Goal: Transaction & Acquisition: Purchase product/service

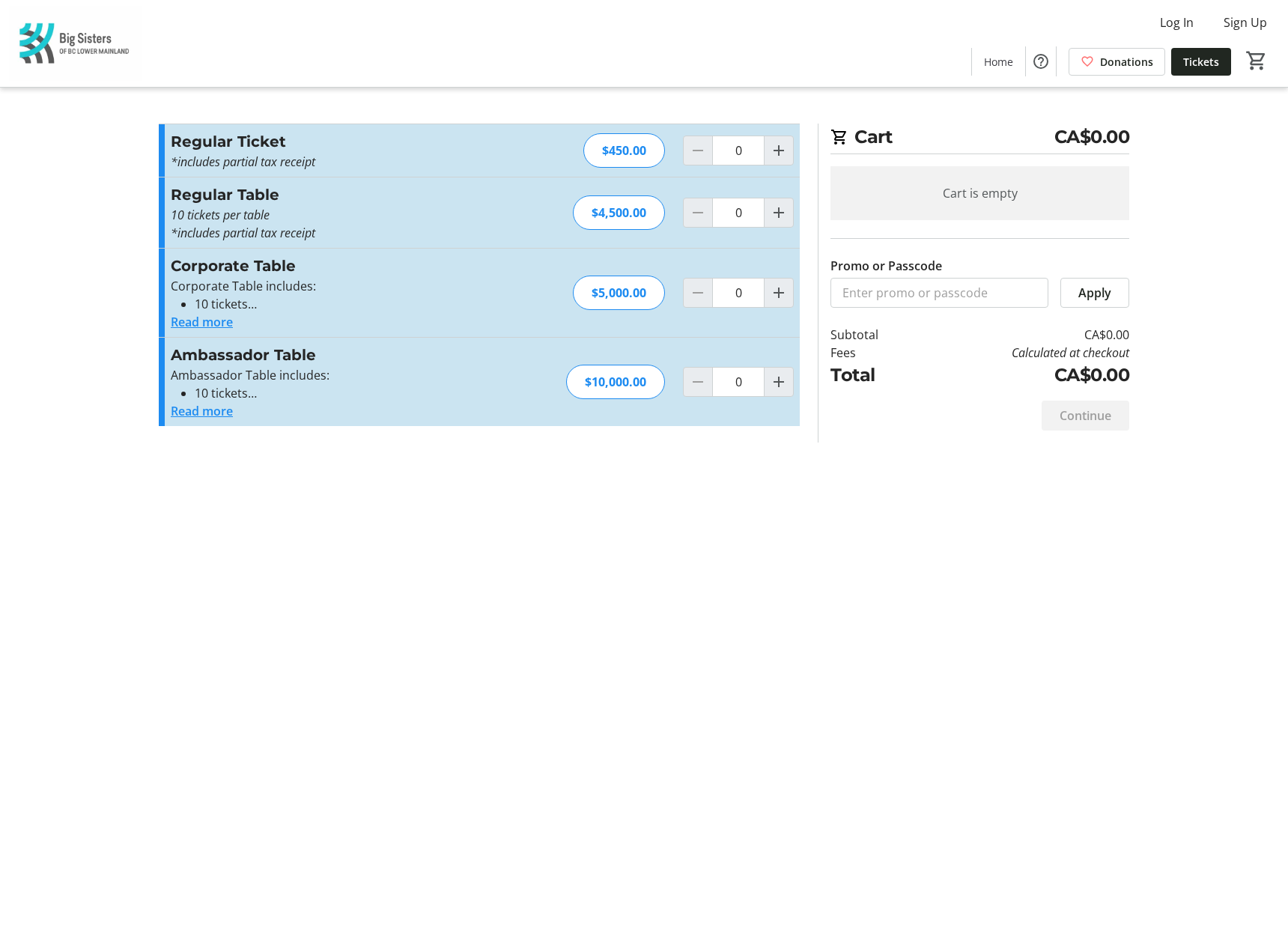
click at [702, 563] on div "Cart CA$0.00 Cart is empty Promo or Passcode Apply Subtotal CA$0.00 Fees Calcul…" at bounding box center [644, 466] width 988 height 933
click at [781, 154] on mat-icon "Increment by one" at bounding box center [779, 151] width 18 height 18
type input "1"
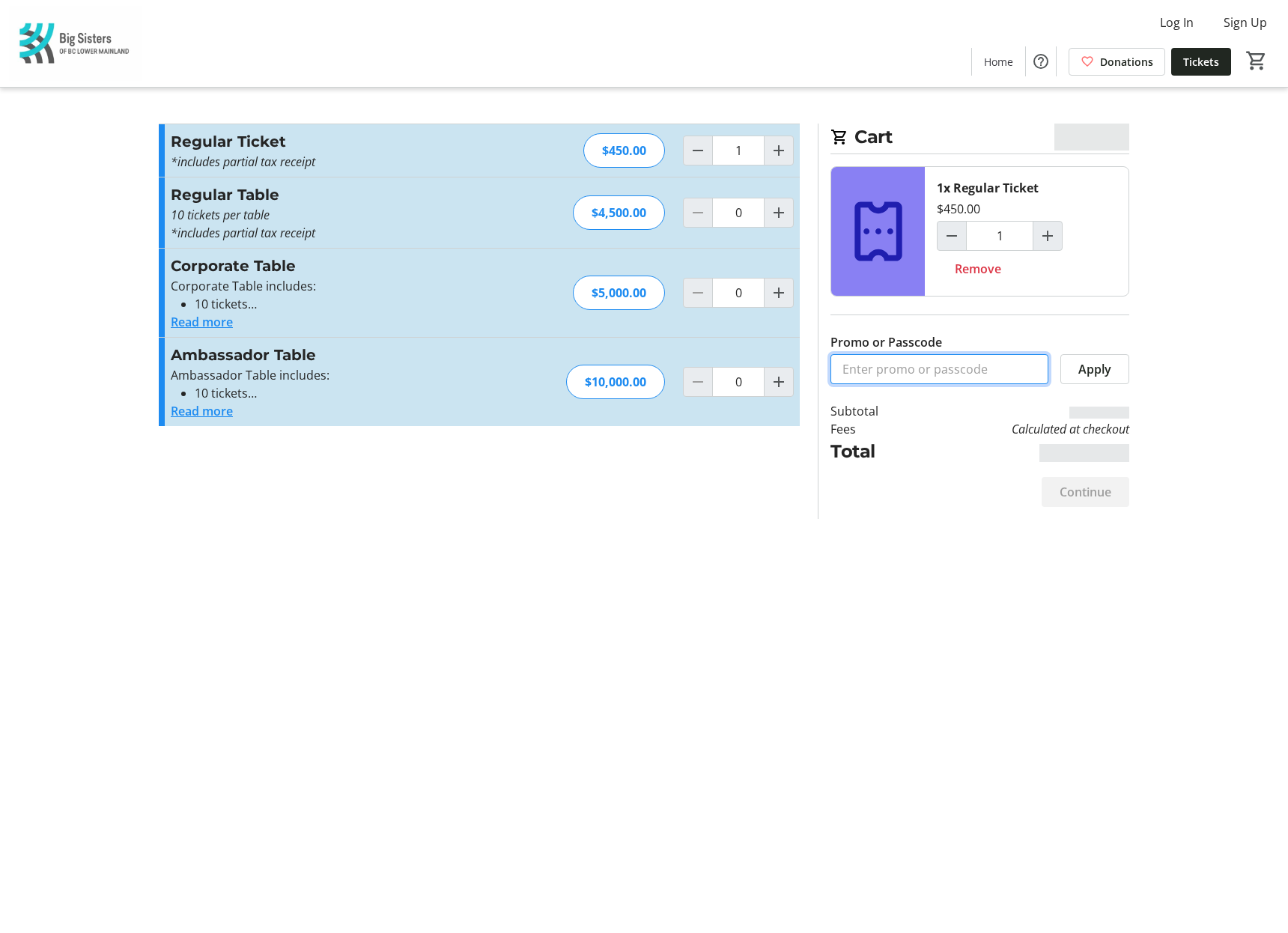
click at [894, 375] on input "Promo or Passcode" at bounding box center [939, 368] width 218 height 30
click at [884, 368] on input "Promo or Passcode" at bounding box center [939, 368] width 218 height 30
paste input "Vip_Pricing_Tables"
type input "Vip_Pricing_Tables"
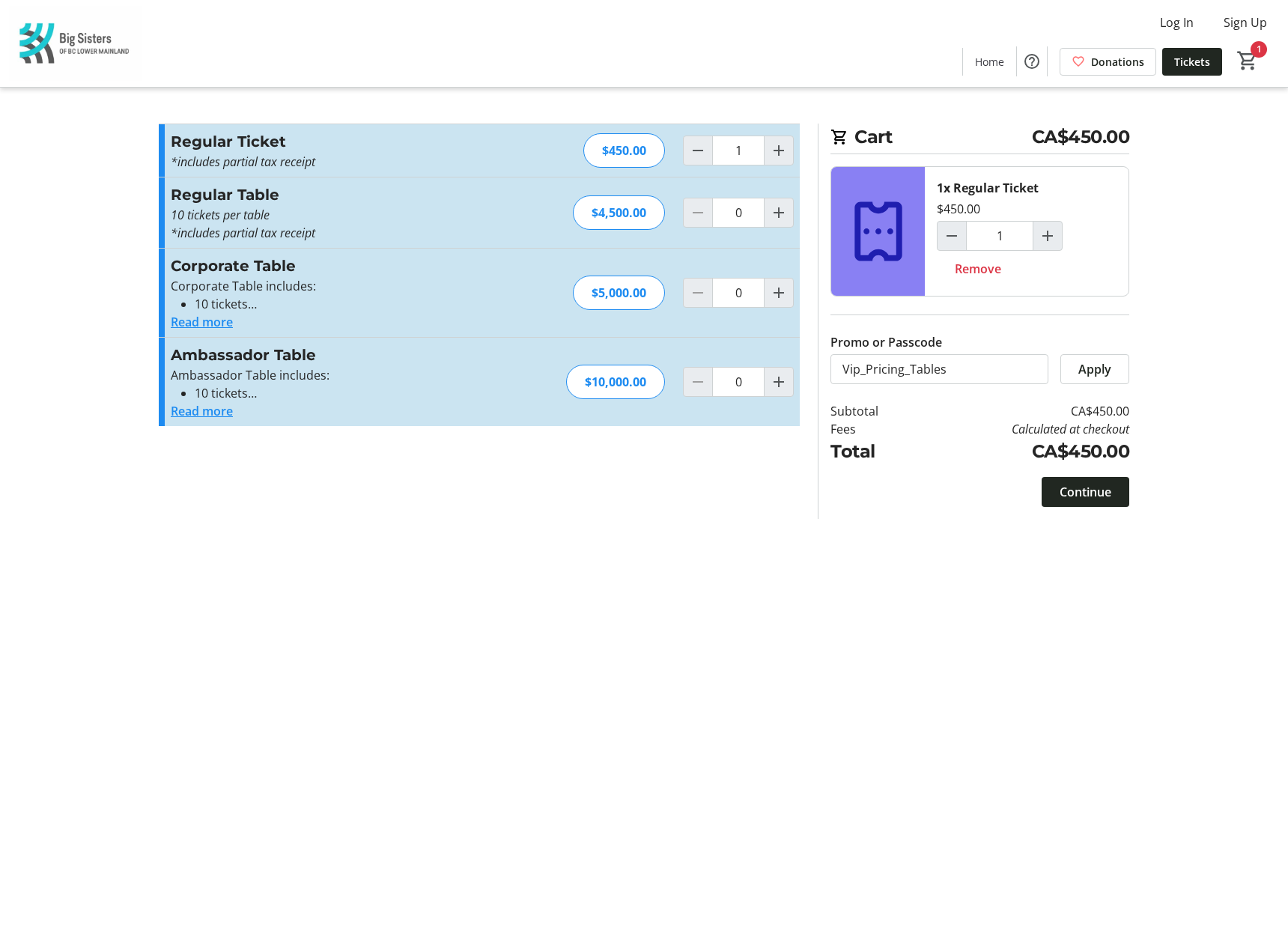
click at [1098, 366] on span "Apply" at bounding box center [1094, 369] width 33 height 18
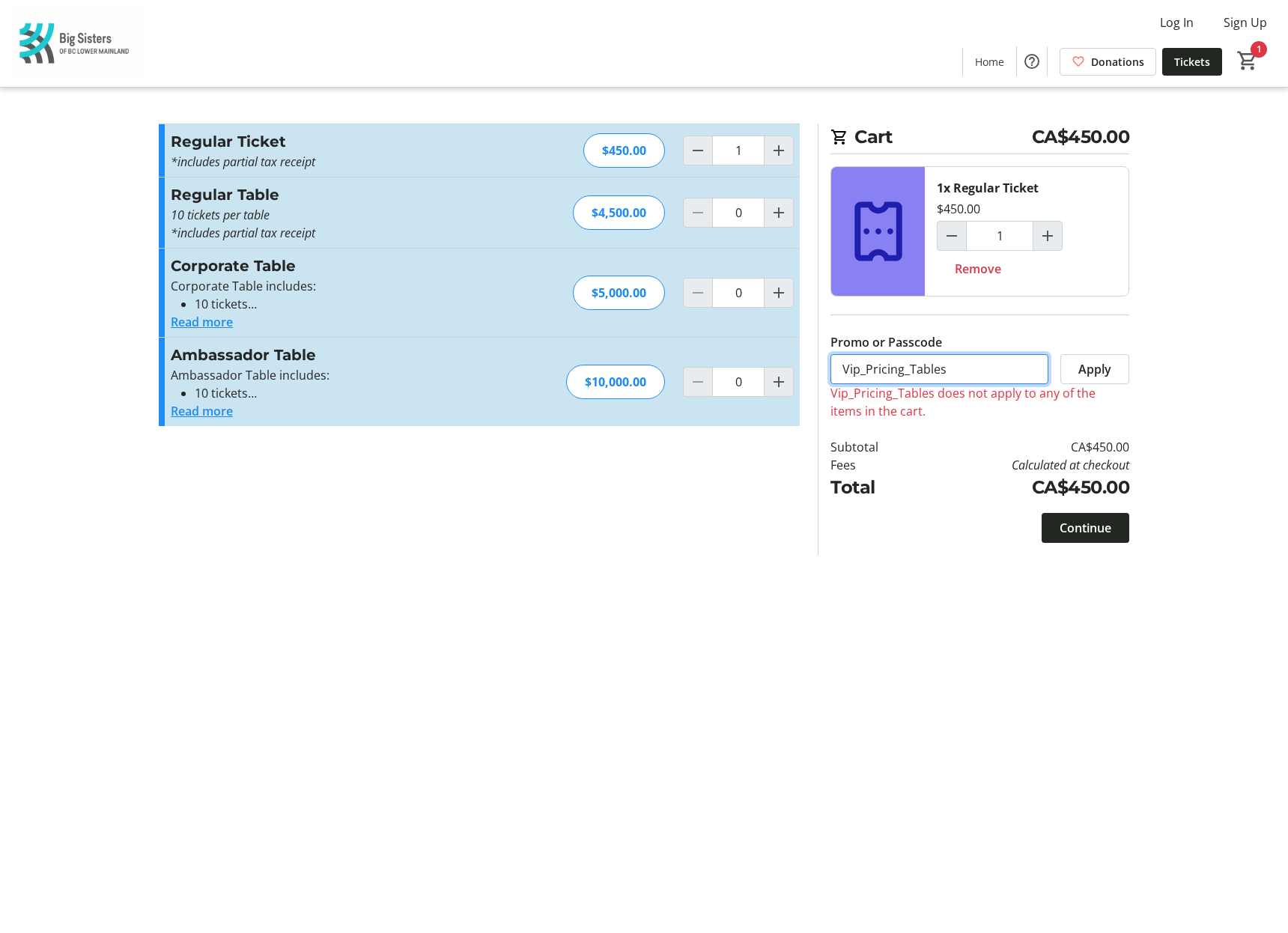
drag, startPoint x: 980, startPoint y: 374, endPoint x: 720, endPoint y: 369, distance: 260.0
click at [720, 369] on div "Promo or Passcode Apply Vip_Pricing_Tables does not apply to any of the items i…" at bounding box center [644, 339] width 988 height 431
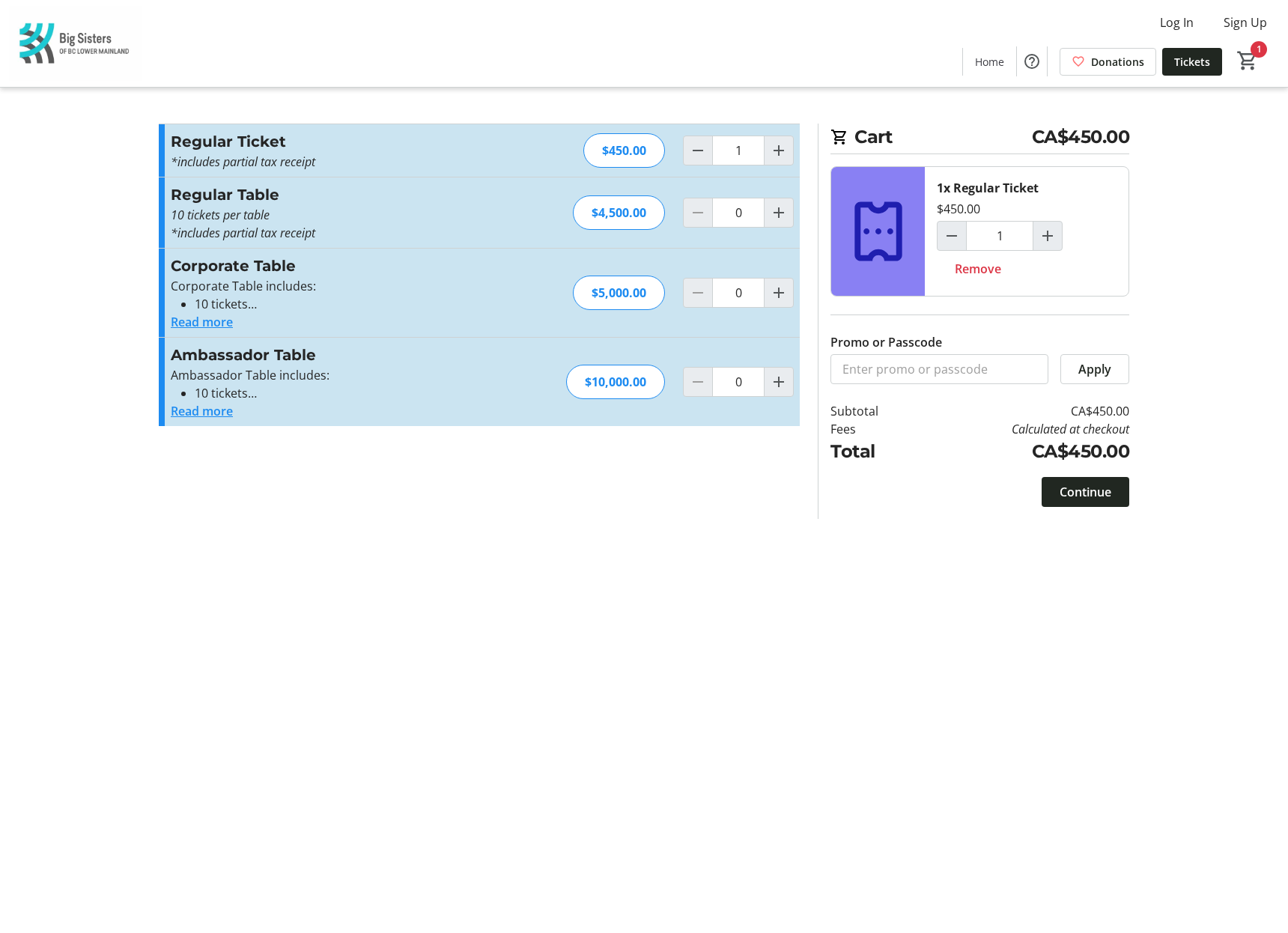
click at [330, 678] on div "Cart CA$450.00 1x Regular Ticket $450.00 1 Remove Promo or Passcode Apply Subto…" at bounding box center [644, 466] width 988 height 933
click at [1094, 588] on div "Cart CA$450.00 1x Regular Ticket $450.00 1 Remove Promo or Passcode Apply Subto…" at bounding box center [644, 466] width 988 height 933
click at [1082, 497] on span "Continue" at bounding box center [1086, 492] width 52 height 18
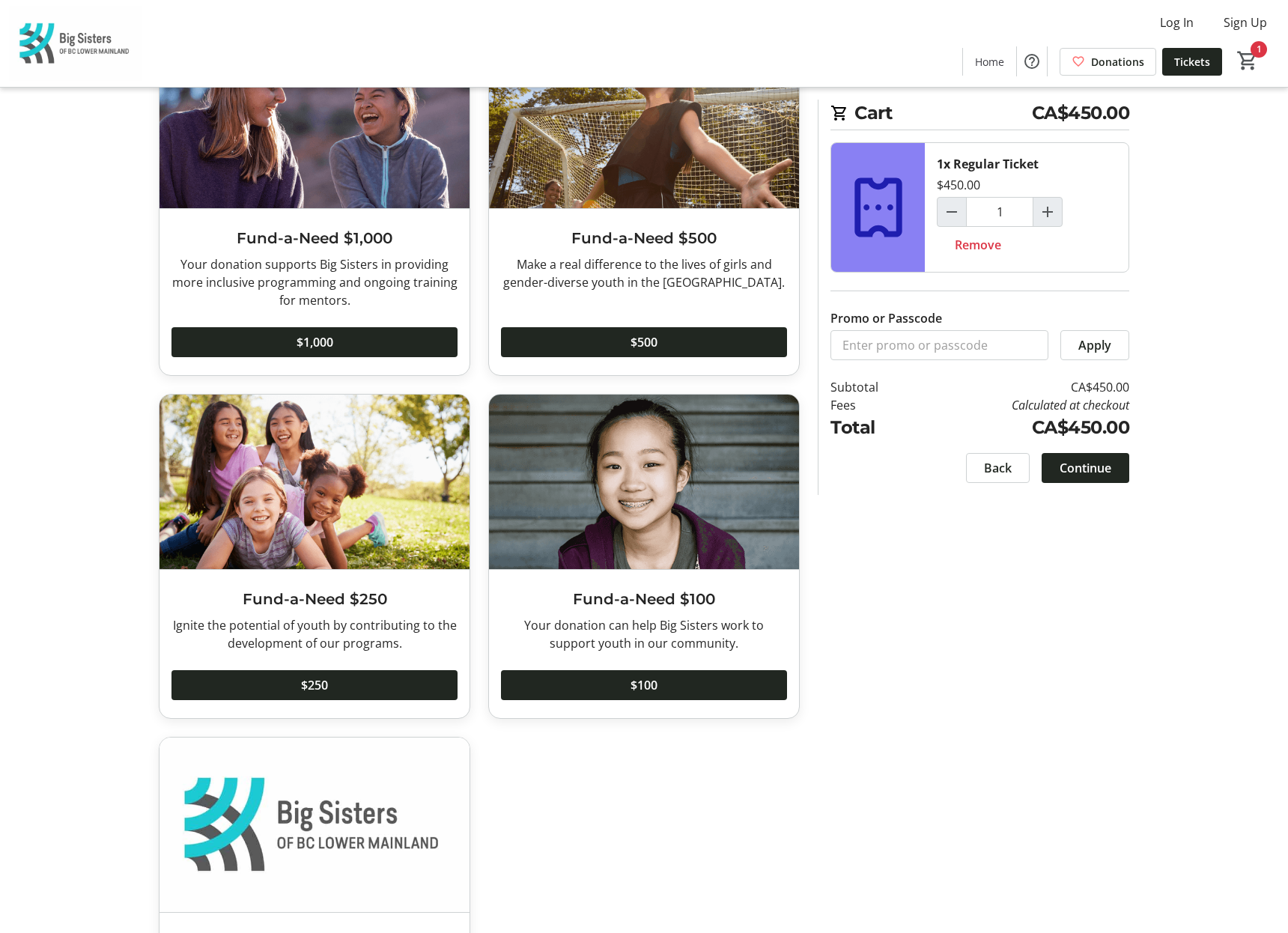
scroll to position [691, 0]
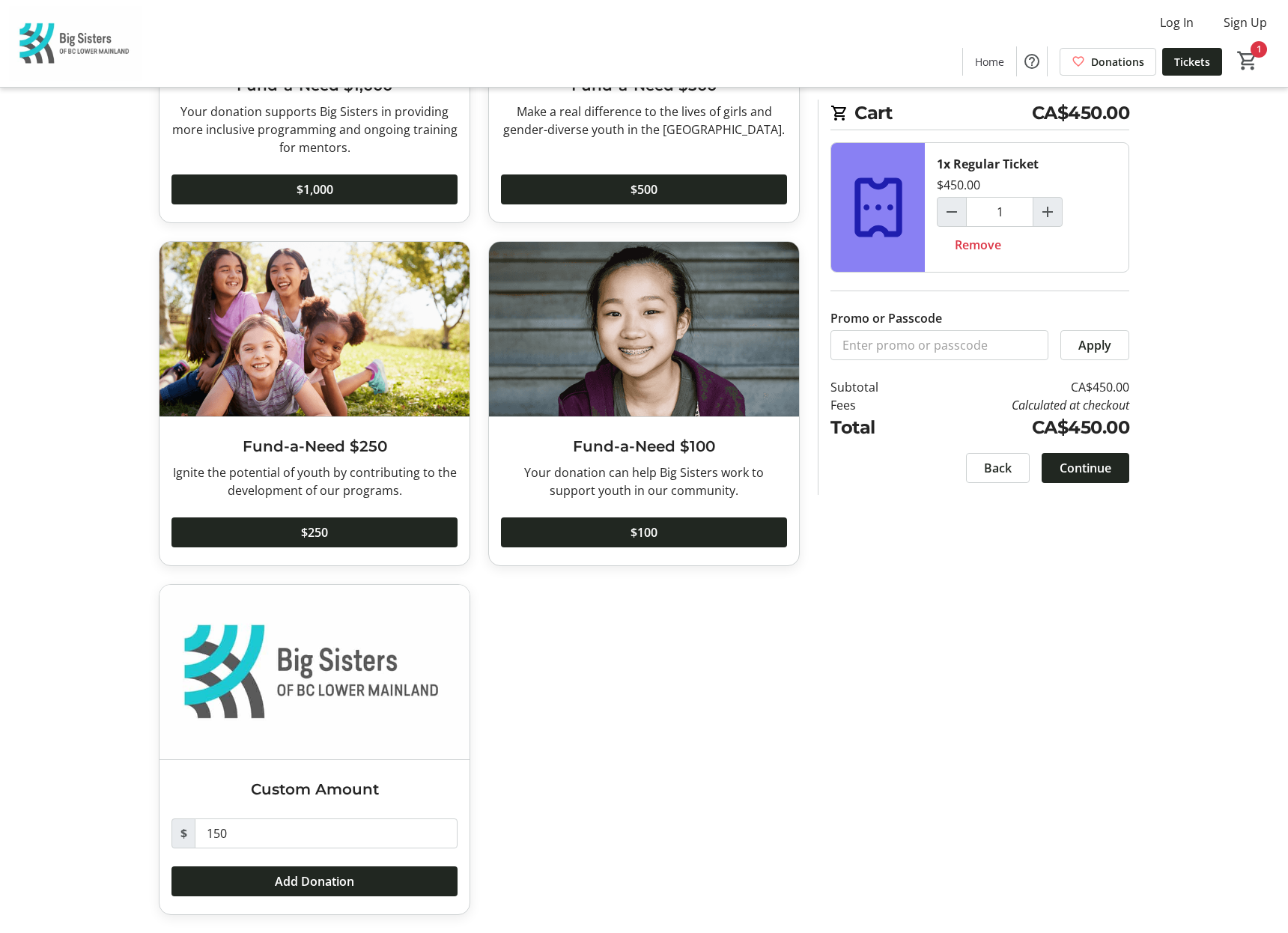
click at [721, 789] on div "Wine Wall Donation The Wine Wall is back! As we celebrate our 65th anniversary,…" at bounding box center [480, 205] width 659 height 1456
click at [1101, 474] on span "Continue" at bounding box center [1086, 468] width 52 height 18
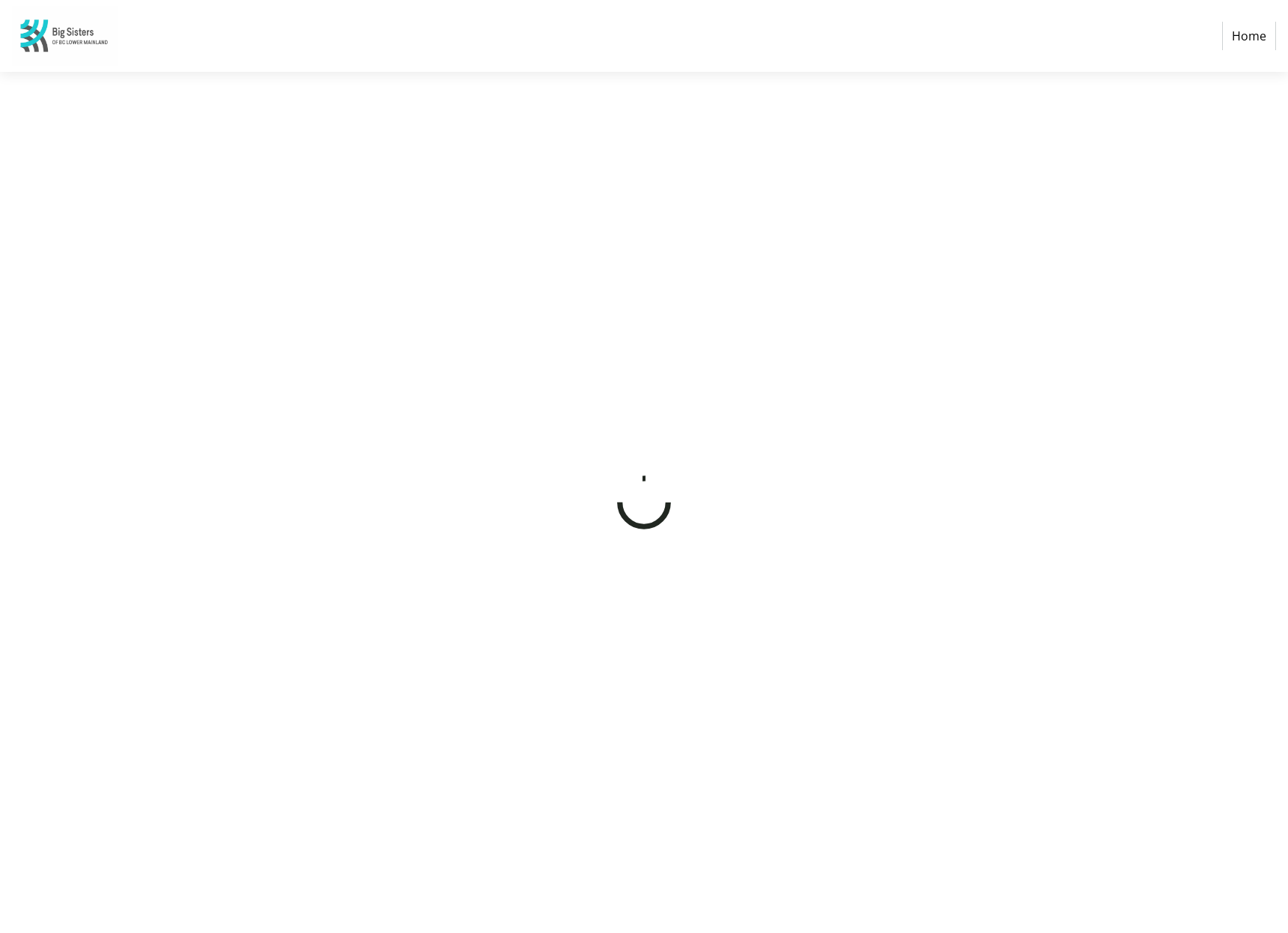
select select "CA"
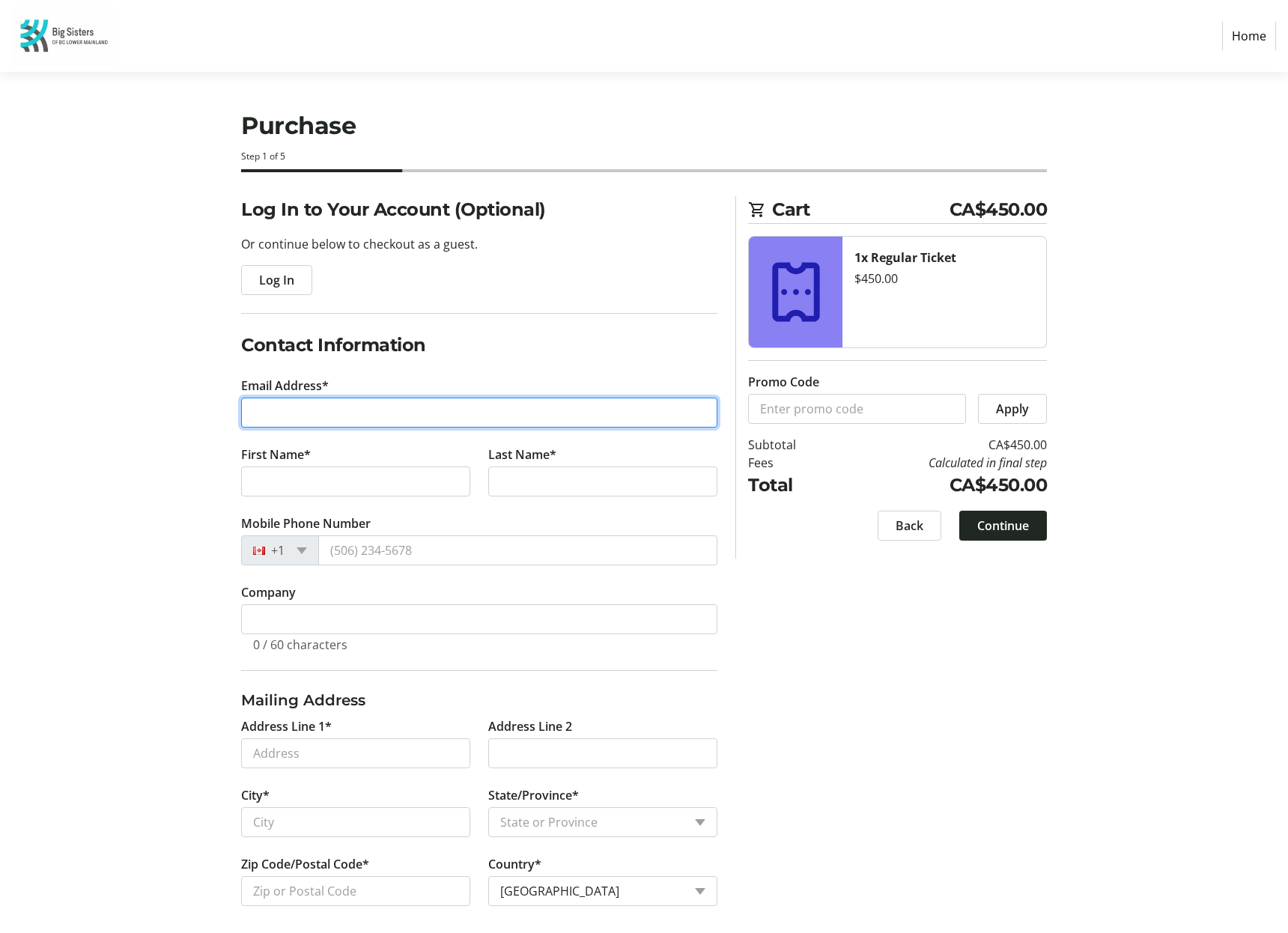
click at [299, 423] on input "Email Address*" at bounding box center [479, 412] width 476 height 30
type input "[EMAIL_ADDRESS][DOMAIN_NAME]"
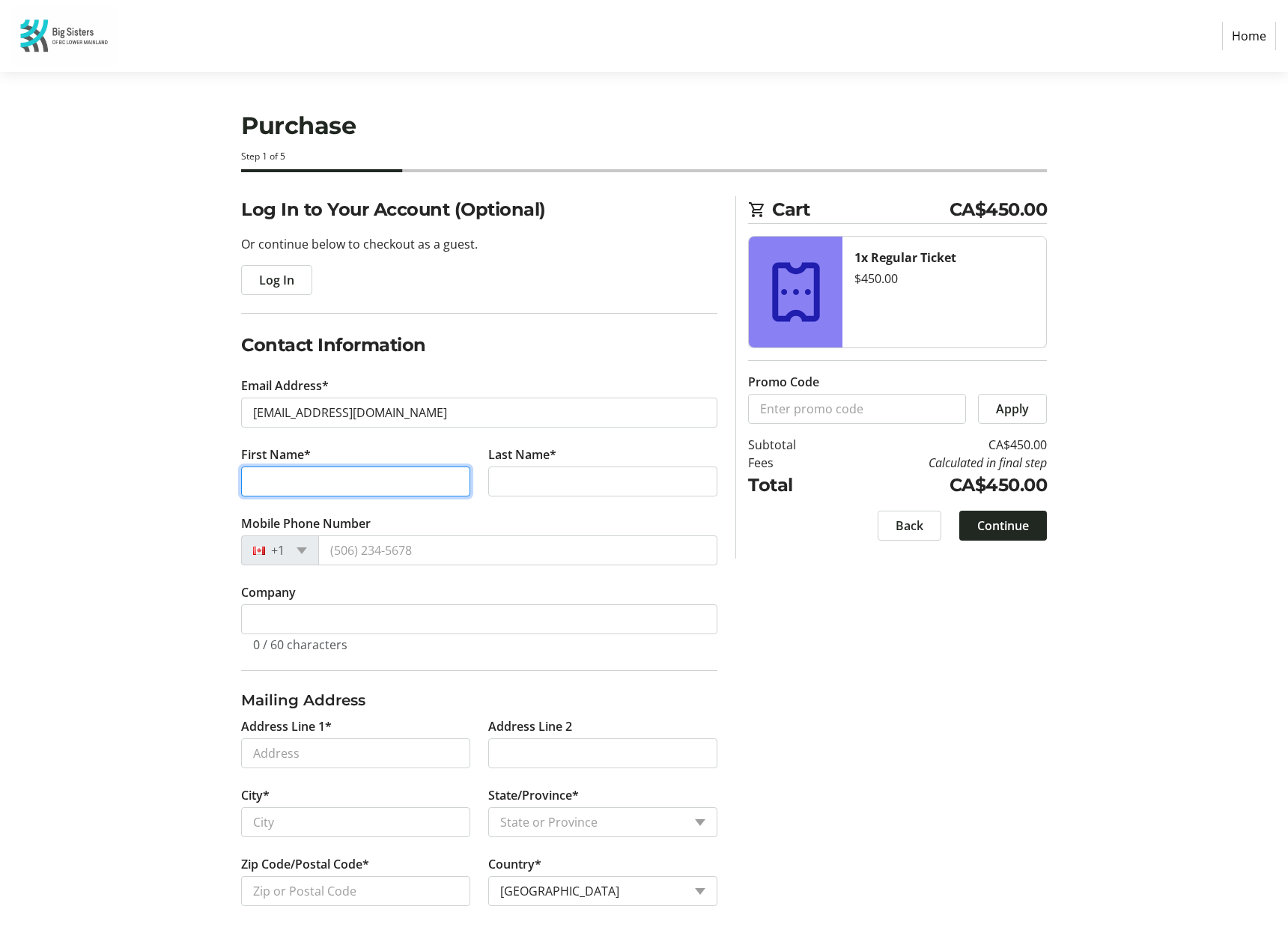
type input "[PERSON_NAME]"
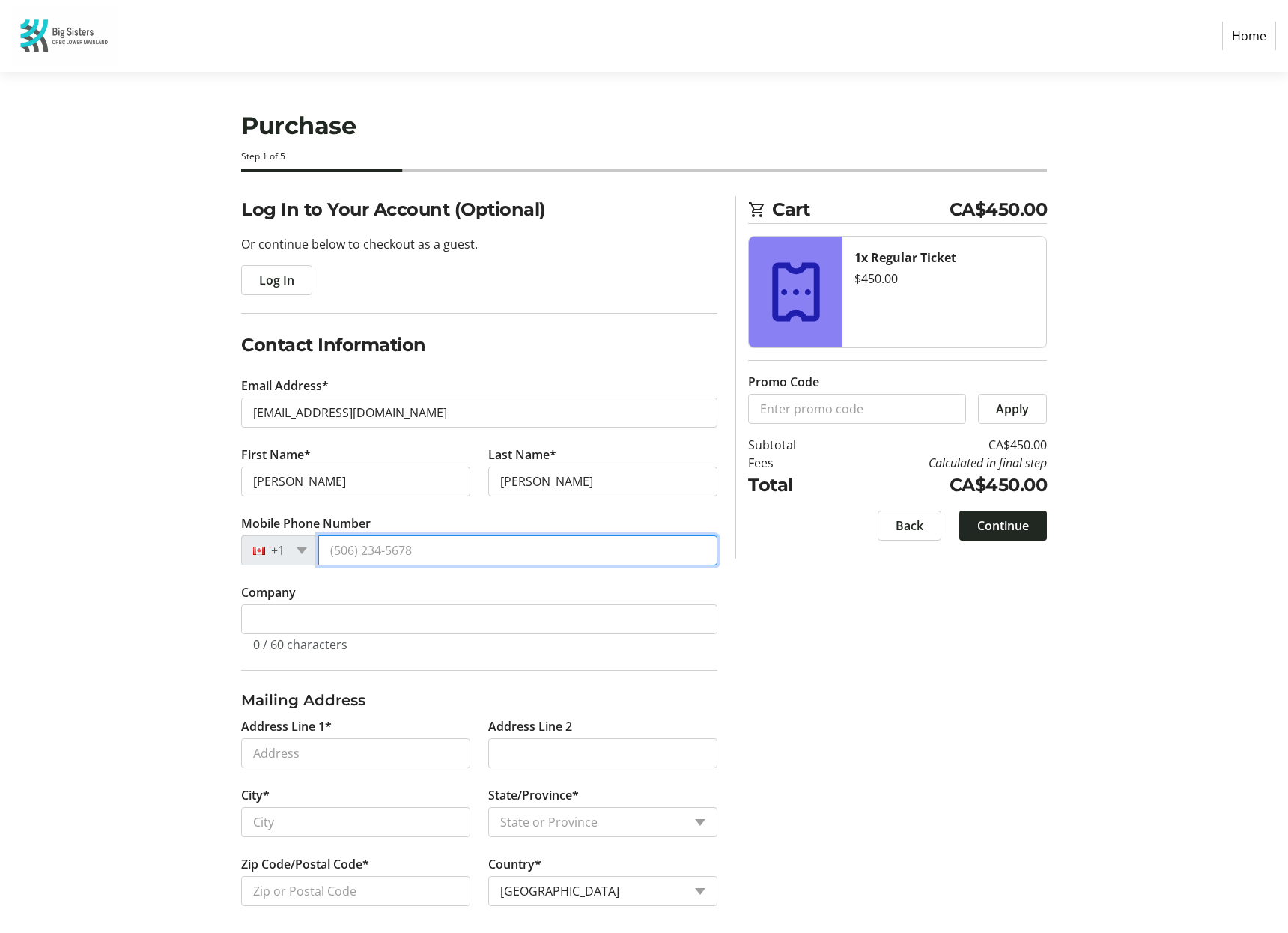
type input "[PHONE_NUMBER]"
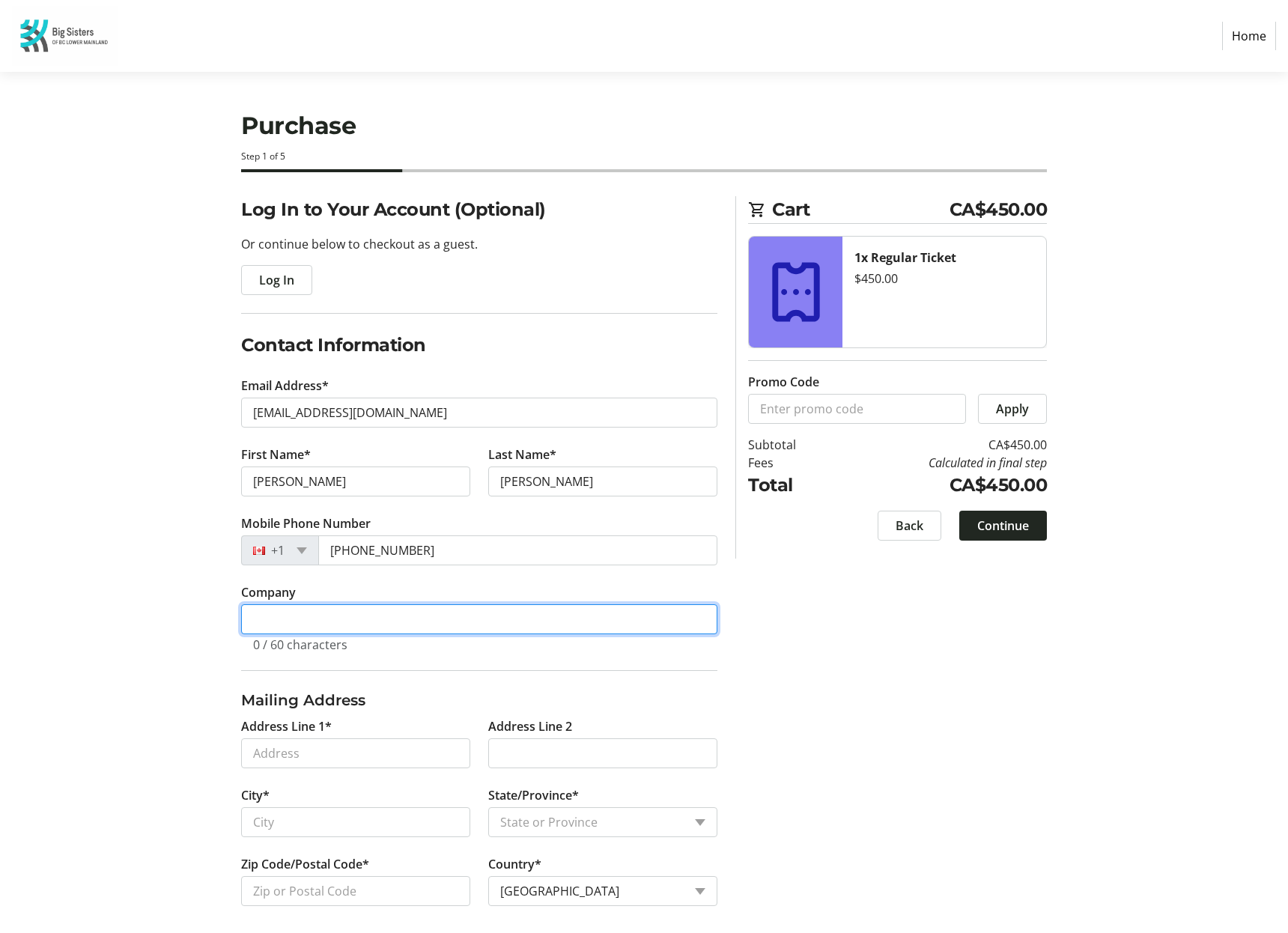
type input "Penfield Partners LLC"
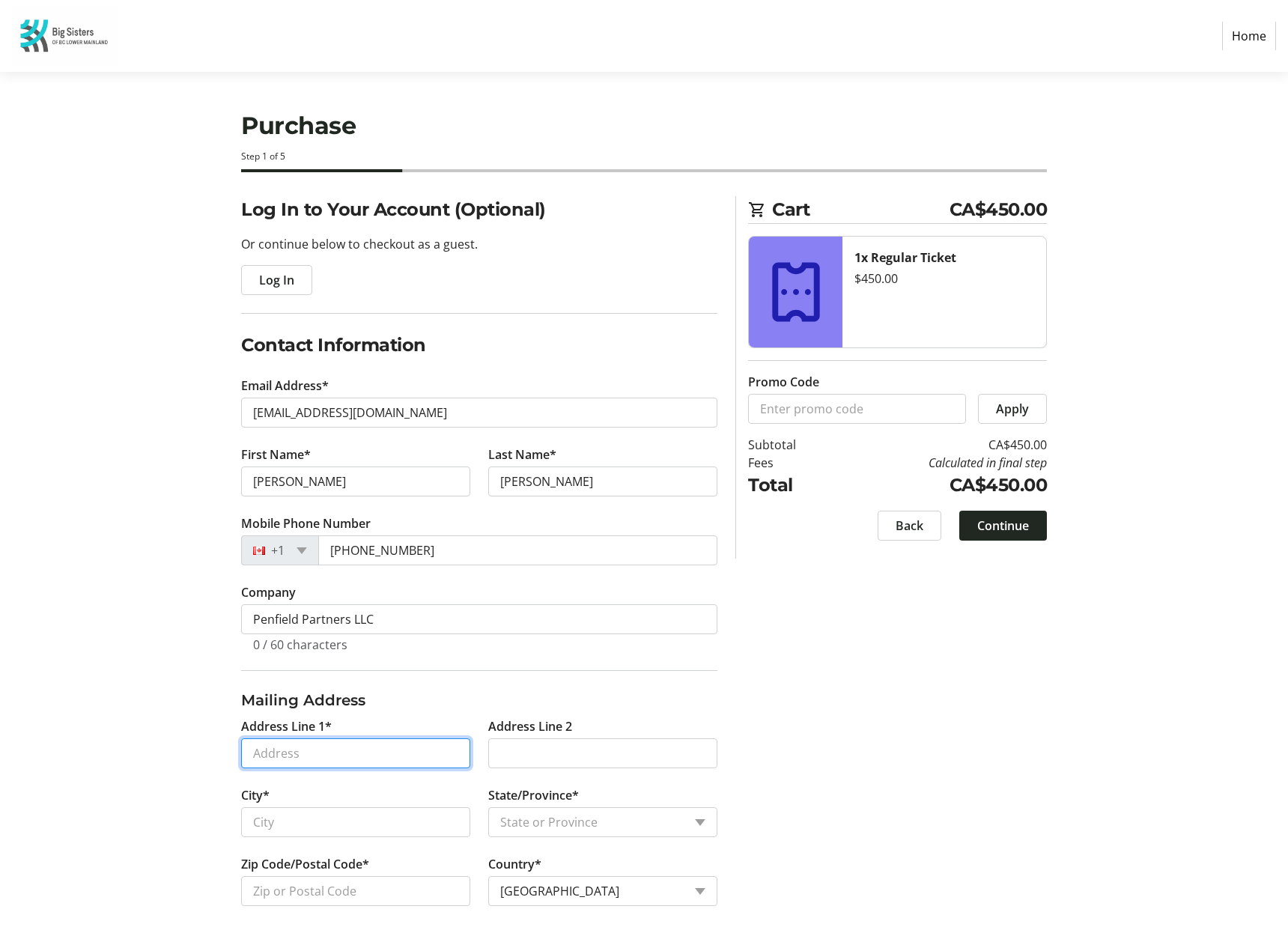
type input "[STREET_ADDRESS]"
type input "[GEOGRAPHIC_DATA]"
select select "BC"
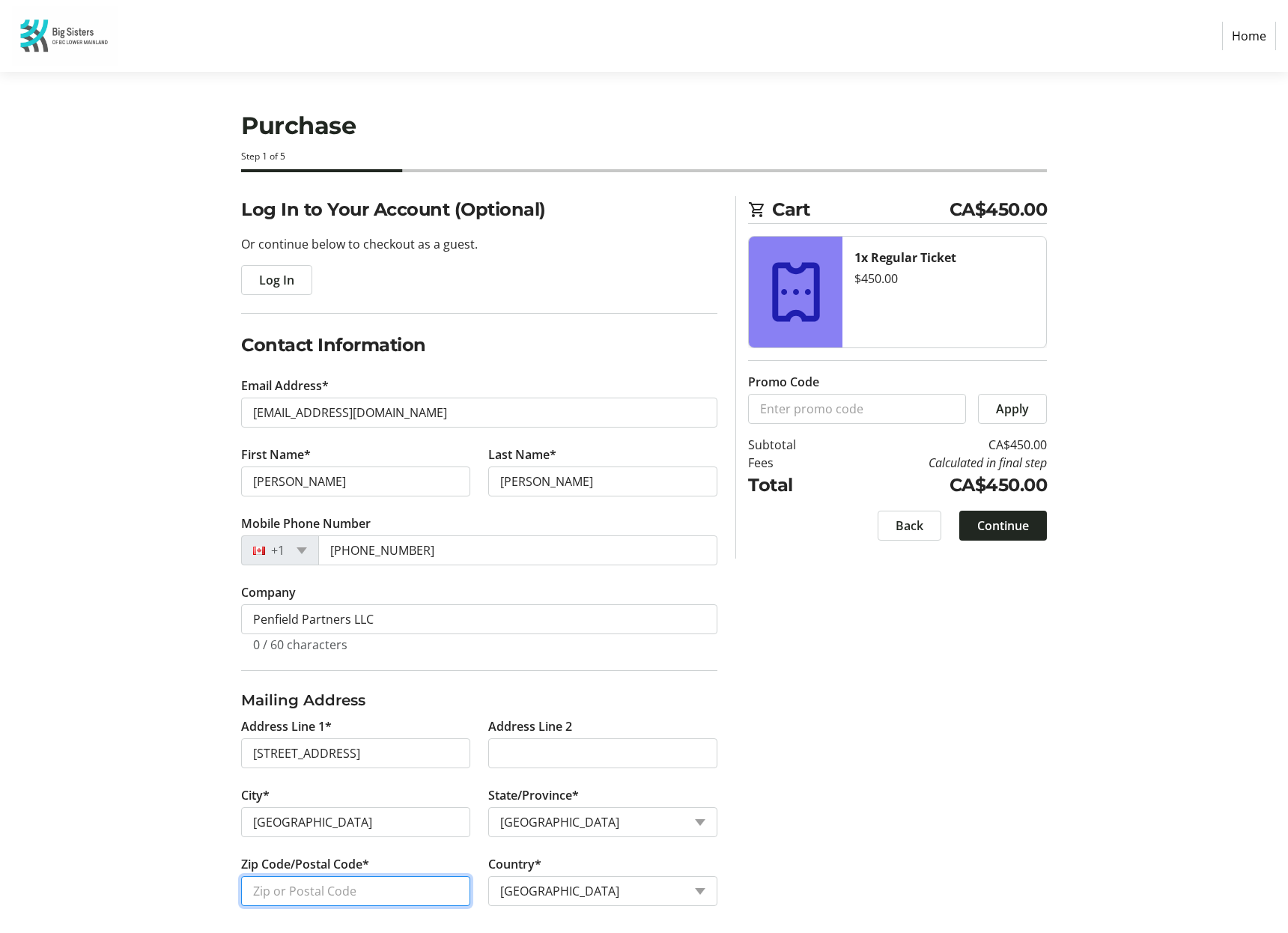
type input "V5Y1Z6"
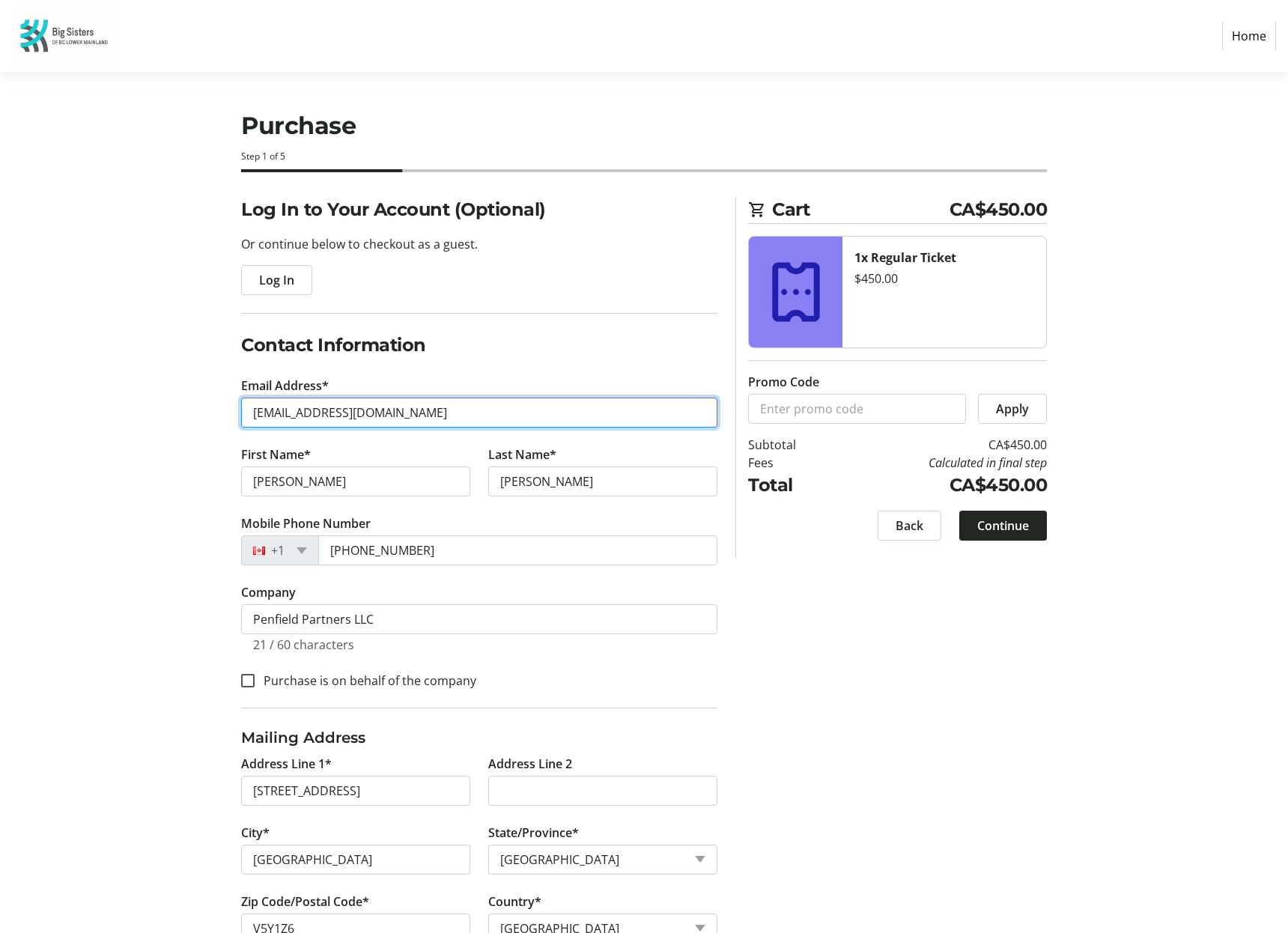
scroll to position [47, 0]
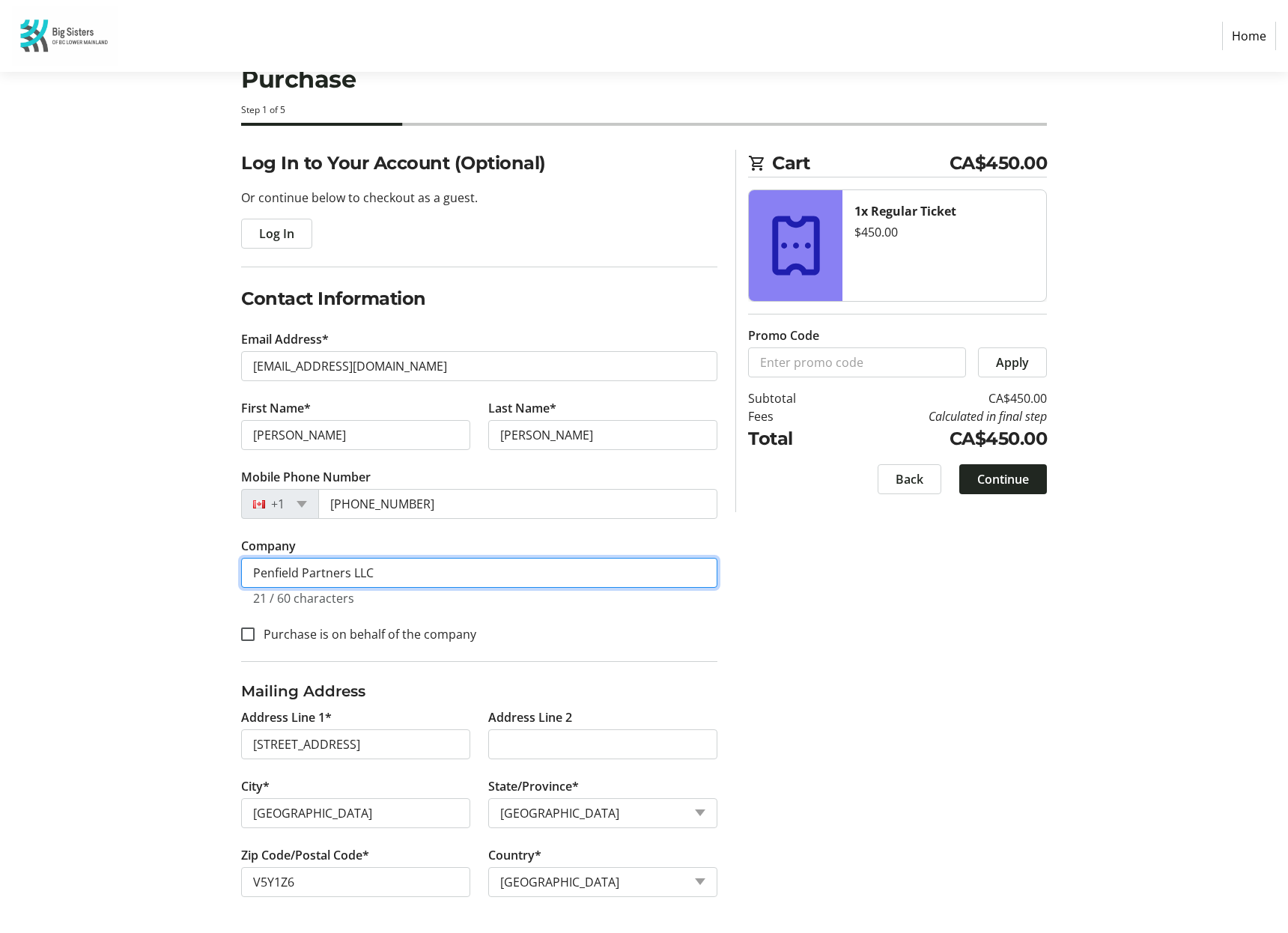
drag, startPoint x: 407, startPoint y: 573, endPoint x: 143, endPoint y: 565, distance: 264.1
click at [147, 565] on section "Purchase Step 1 of 5 Cart CA$450.00 1x Regular Ticket $450.00 Promo Code Apply …" at bounding box center [644, 479] width 1288 height 907
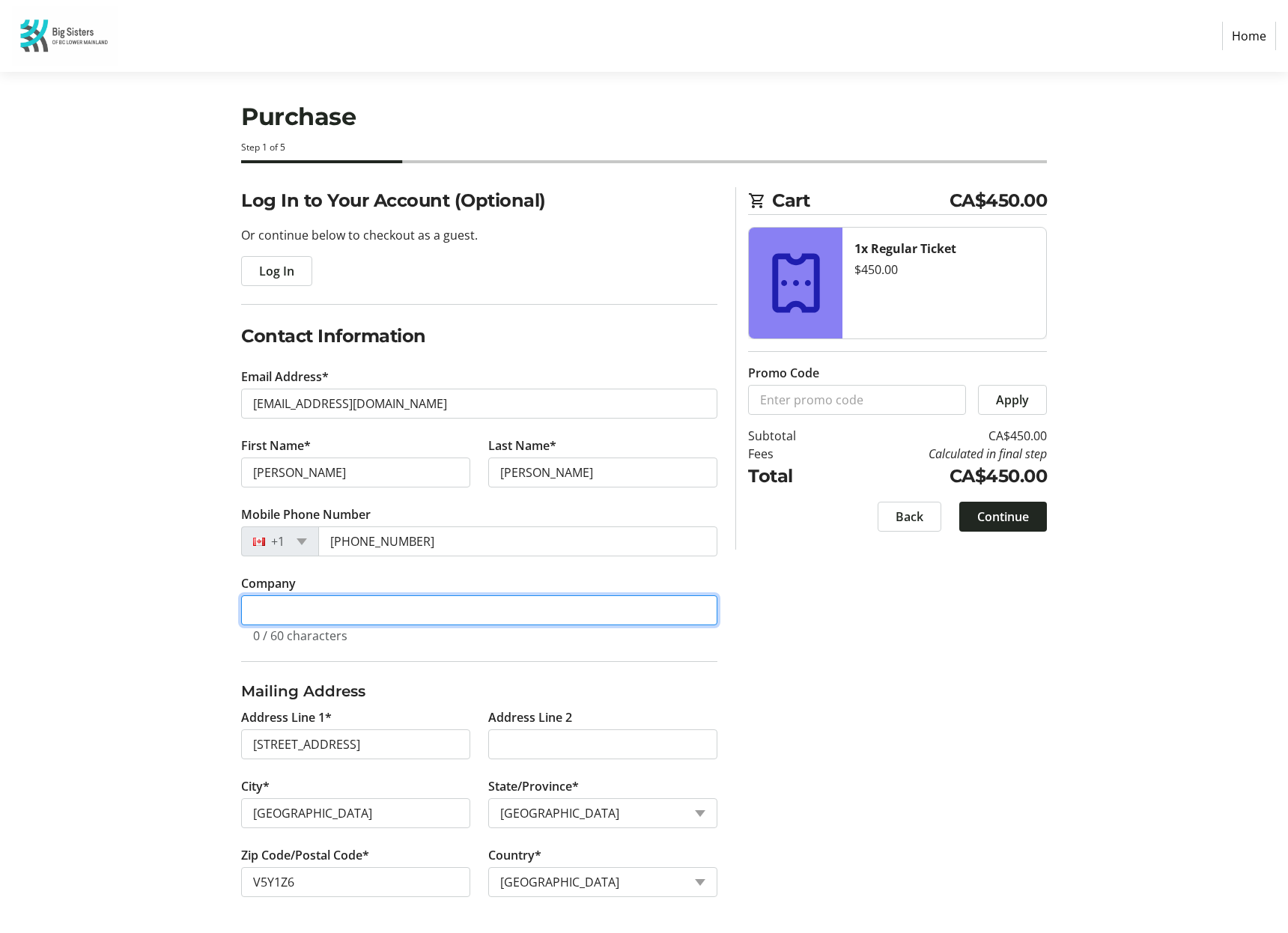
scroll to position [9, 0]
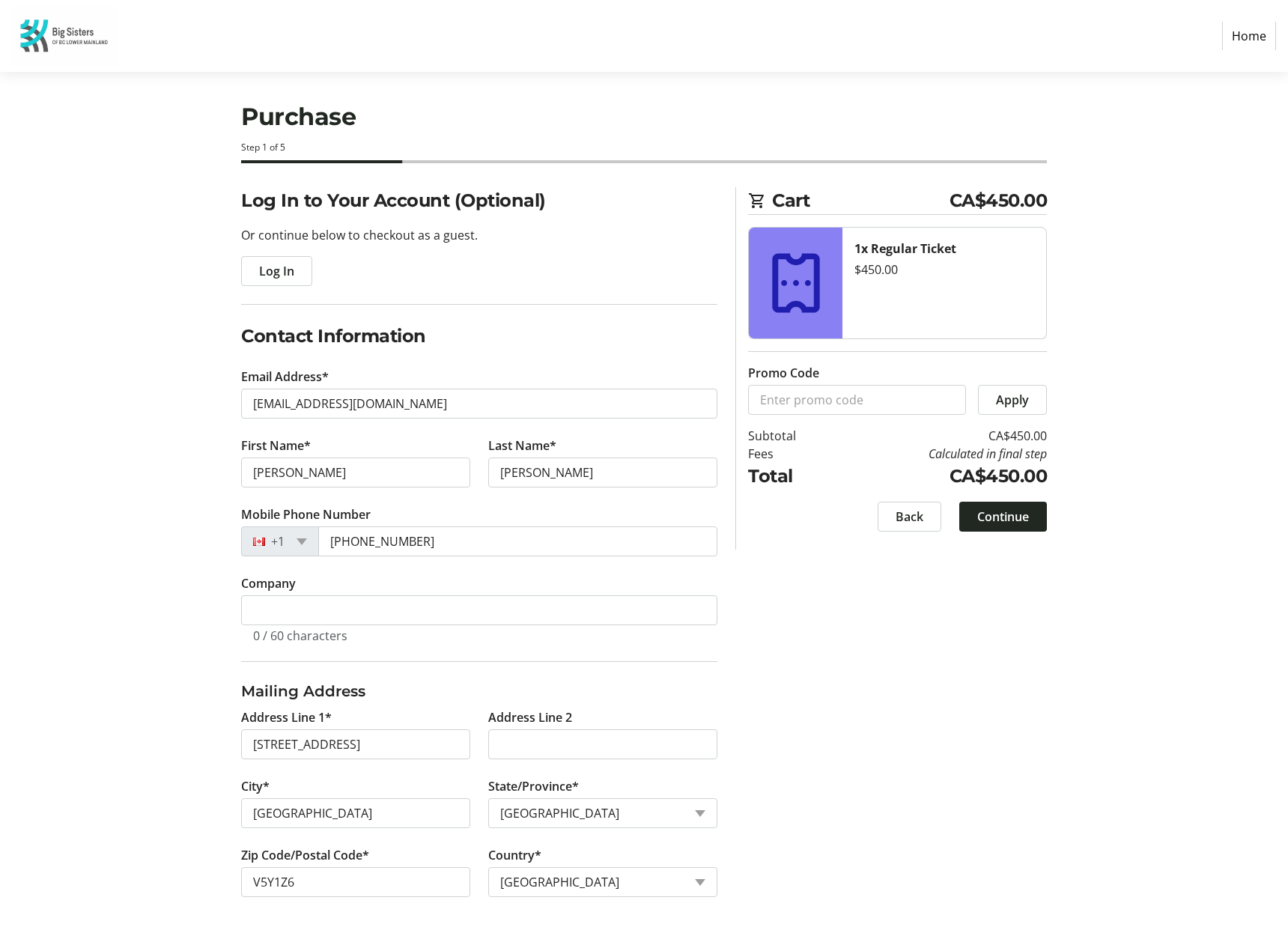
click at [155, 550] on div "Log In to Your Account (Optional) Or continue below to checkout as a guest. Log…" at bounding box center [644, 559] width 988 height 745
click at [948, 696] on div "Log In to Your Account (Optional) Or continue below to checkout as a guest. Log…" at bounding box center [644, 559] width 988 height 745
click at [1010, 516] on span "Continue" at bounding box center [1003, 516] width 52 height 18
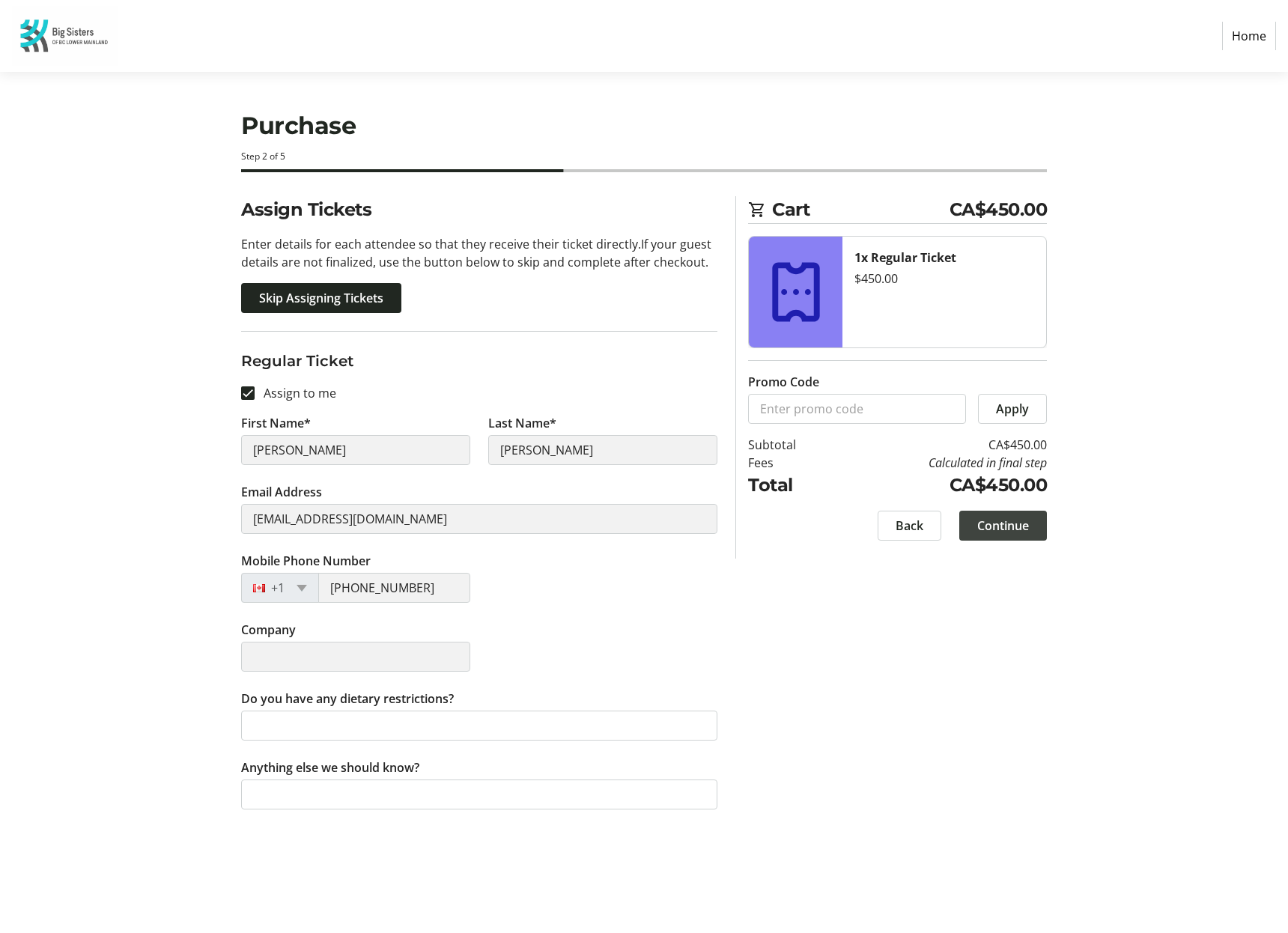
click at [1009, 522] on span "Continue" at bounding box center [1003, 525] width 52 height 18
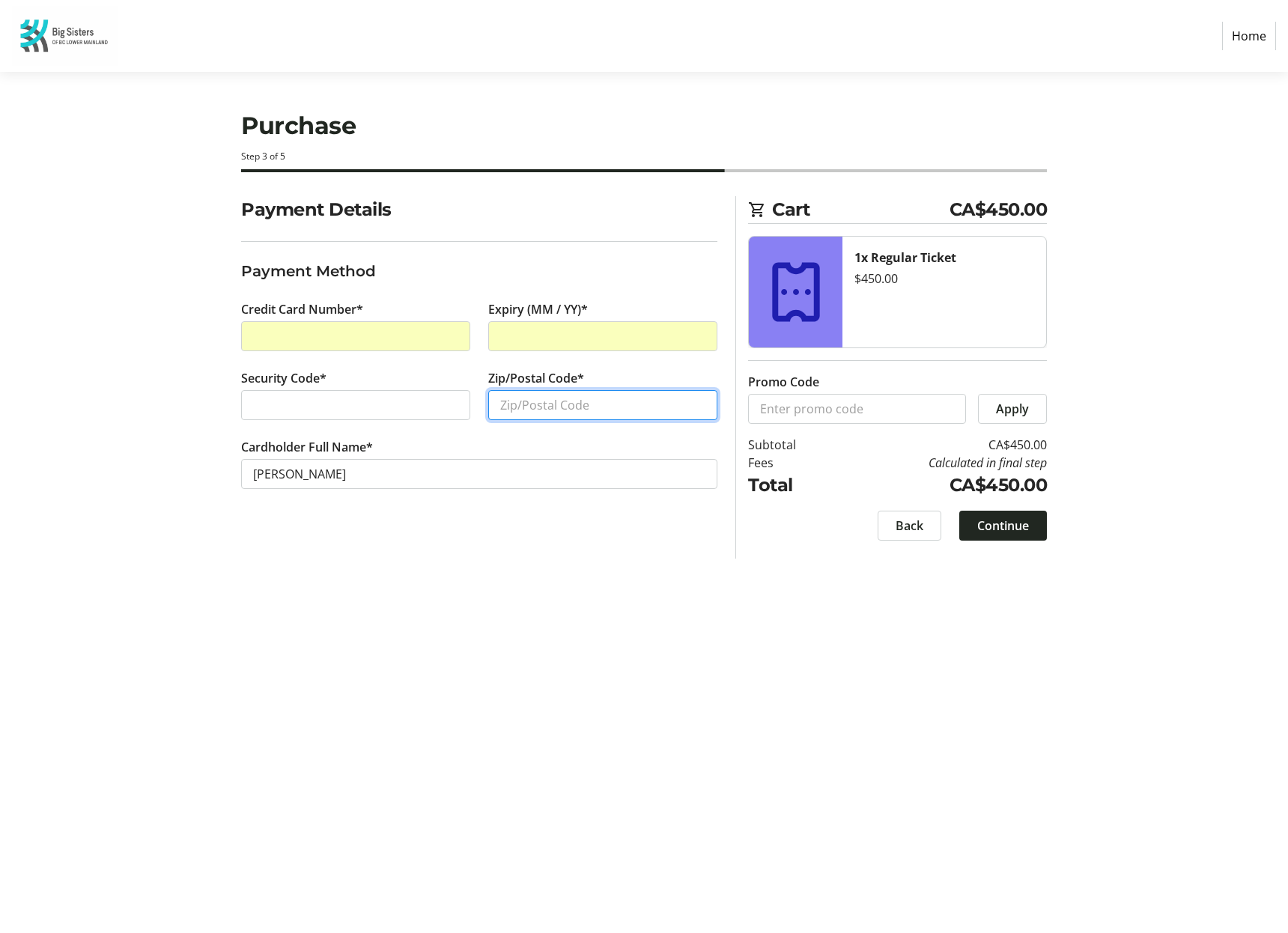
click at [623, 403] on input "Zip/Postal Code*" at bounding box center [603, 404] width 229 height 30
type input "V5Y1Z6"
click at [534, 557] on div "Payment Details Payment Method Credit Card Number* Expiry (MM / YY)* Security C…" at bounding box center [479, 376] width 494 height 362
click at [985, 526] on span "Continue" at bounding box center [1003, 525] width 52 height 18
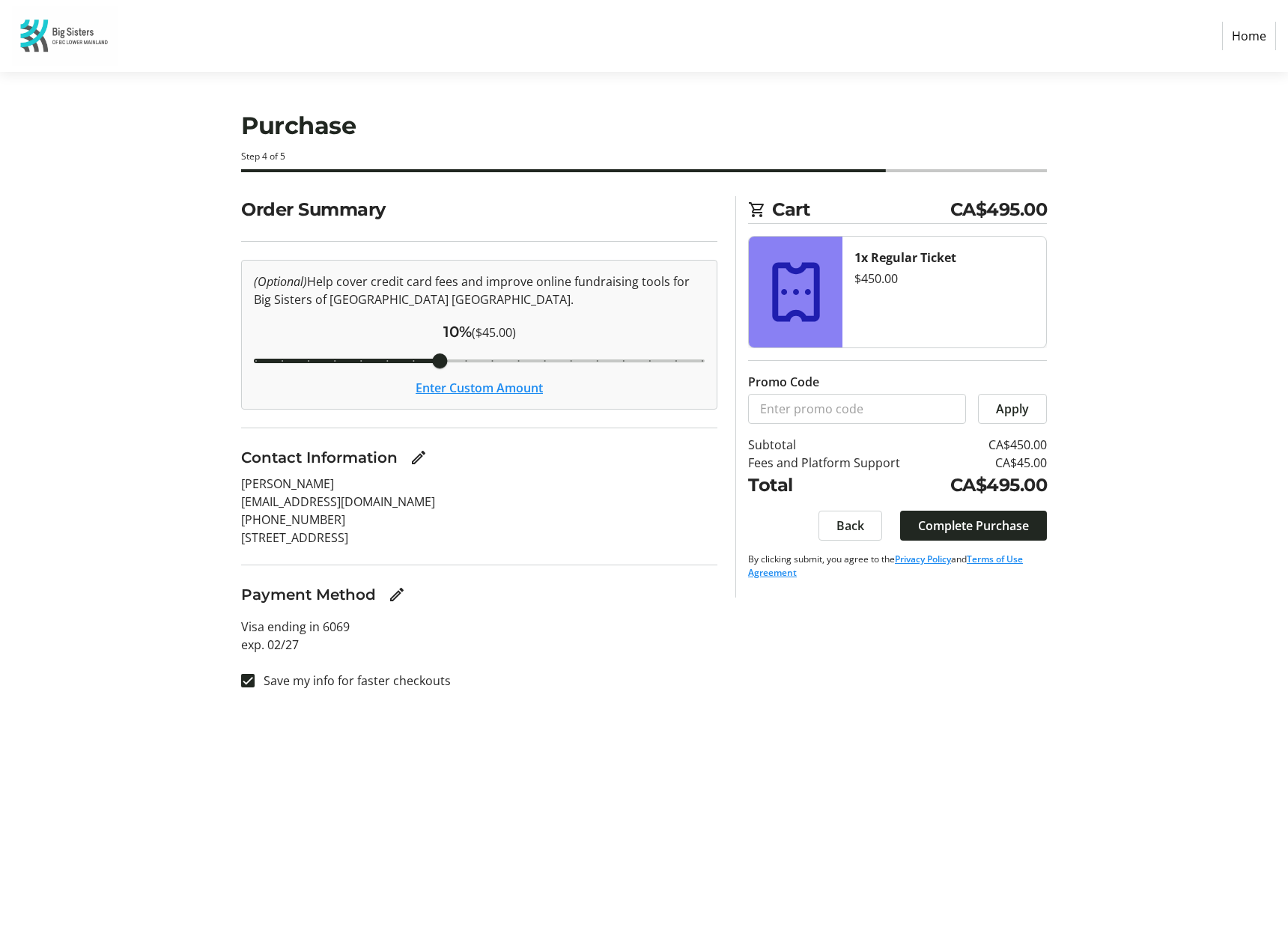
click at [984, 719] on div "Purchase Step 4 of 5 Cart CA$495.00 1x Regular Ticket $450.00 Promo Code Apply …" at bounding box center [644, 502] width 988 height 861
click at [989, 528] on span "Complete Purchase" at bounding box center [973, 525] width 110 height 18
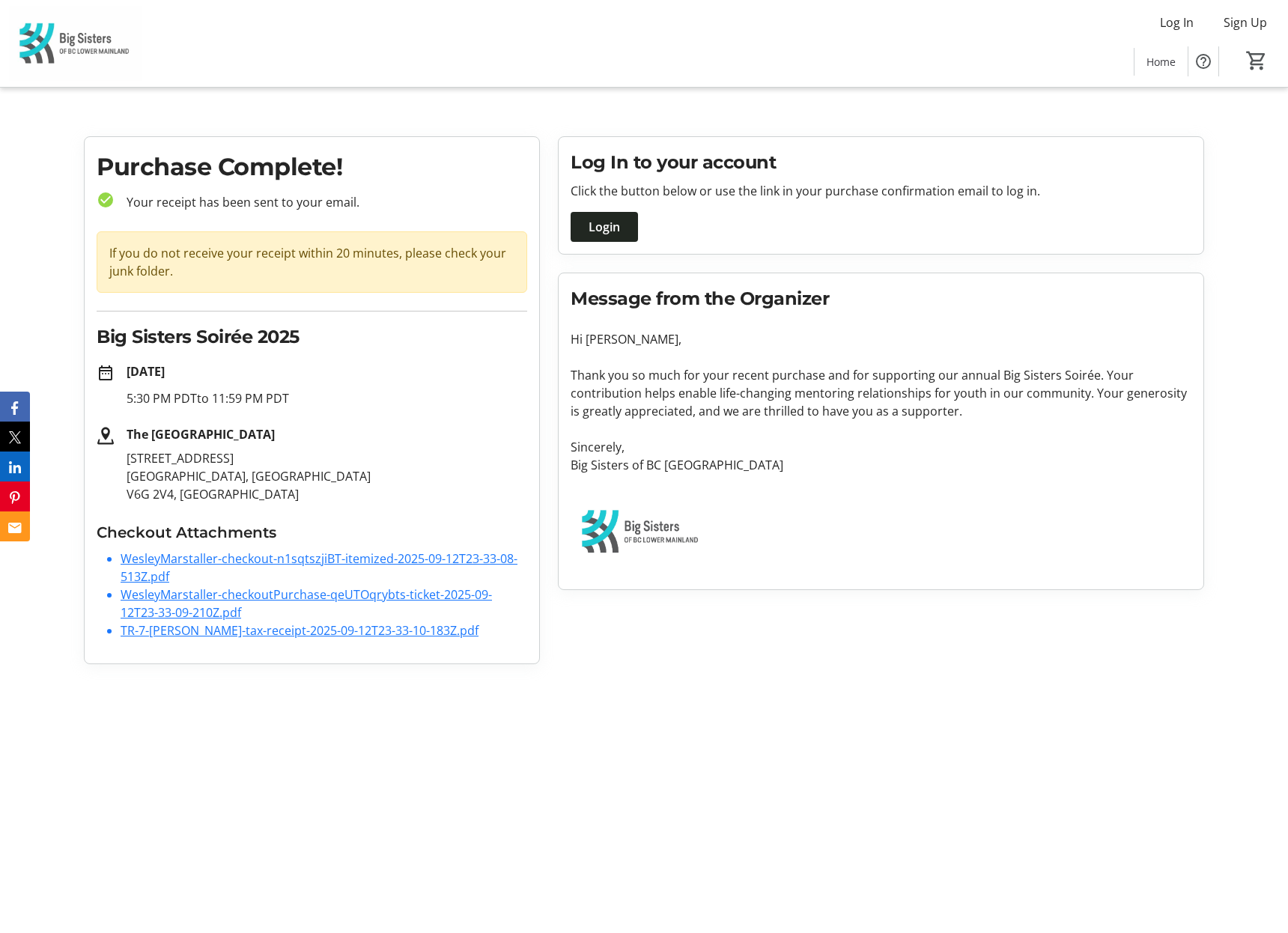
click at [990, 527] on div at bounding box center [880, 534] width 639 height 85
click at [807, 676] on html "Log In Sign Up Home 0 Home Purchase Complete! check_circle Your receipt has bee…" at bounding box center [644, 338] width 1288 height 676
